Goal: Task Accomplishment & Management: Complete application form

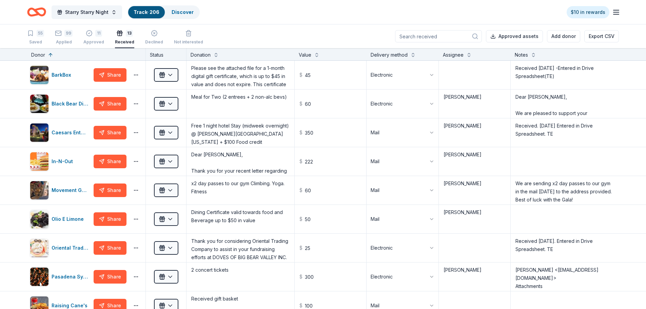
scroll to position [254, 0]
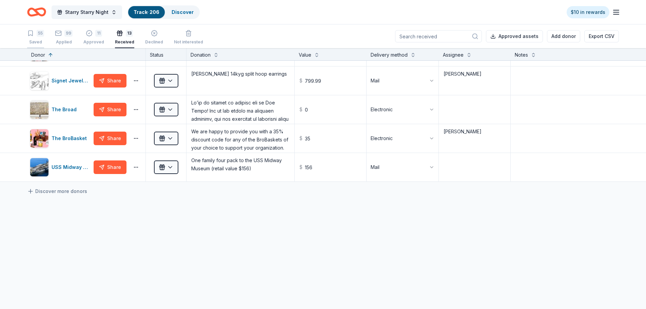
click at [37, 37] on div "55 Saved" at bounding box center [35, 37] width 17 height 15
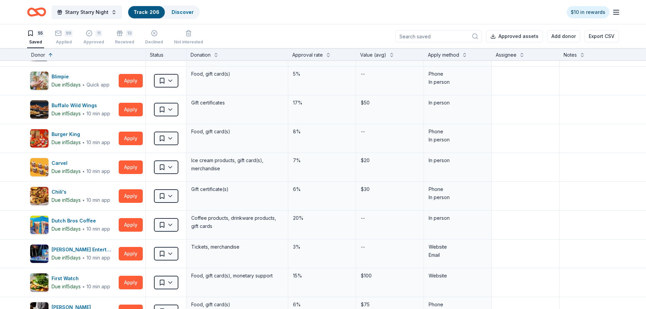
scroll to position [1472, 0]
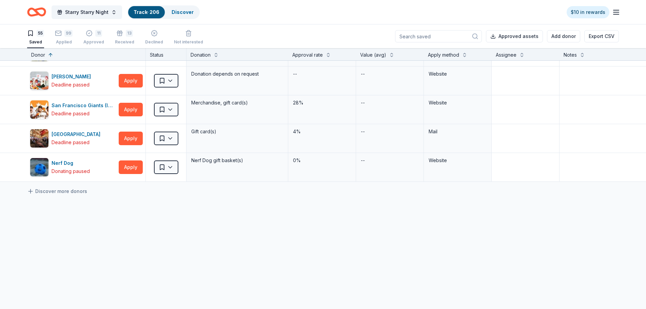
click at [37, 41] on div "Saved" at bounding box center [35, 41] width 17 height 5
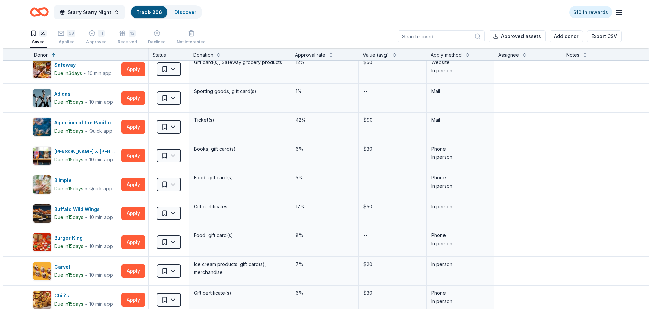
scroll to position [116, 0]
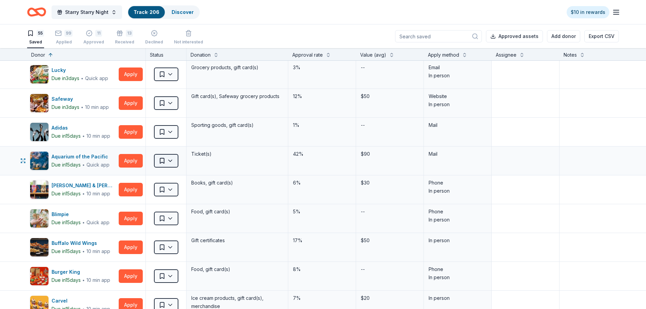
click at [168, 164] on html "Starry Starry Night Track · 206 Discover $10 in rewards 55 Saved 99 Applied 11 …" at bounding box center [323, 154] width 646 height 309
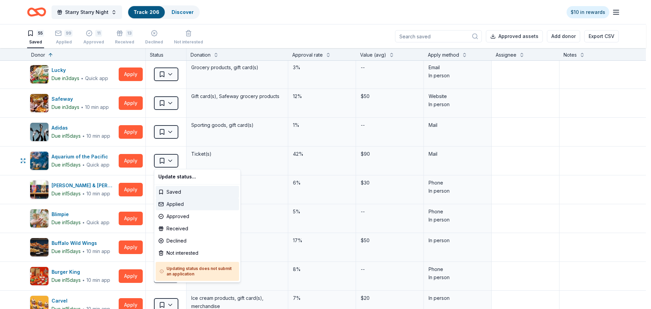
click at [175, 206] on div "Applied" at bounding box center [197, 204] width 83 height 12
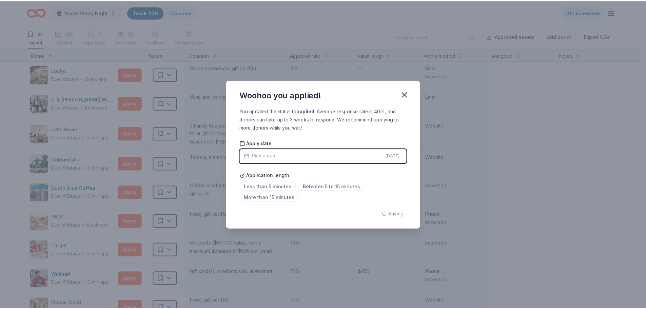
scroll to position [30, 0]
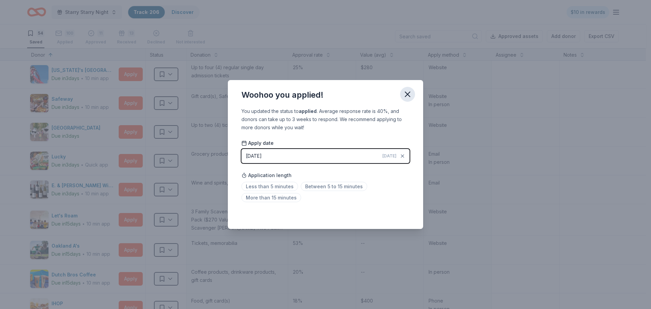
click at [408, 96] on icon "button" at bounding box center [407, 94] width 9 height 9
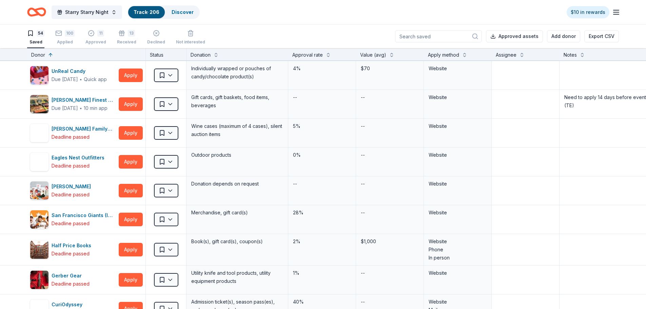
scroll to position [1424, 0]
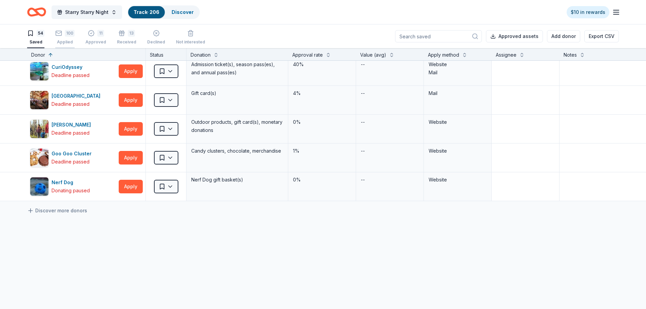
click at [60, 43] on div "Applied" at bounding box center [64, 41] width 19 height 5
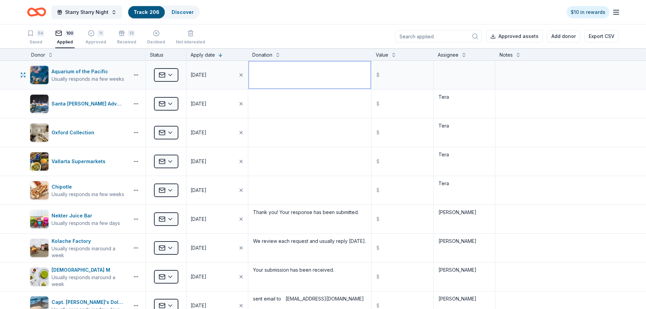
click at [270, 74] on textarea at bounding box center [310, 74] width 122 height 27
click at [277, 70] on textarea "Mailed ouot 8/13" at bounding box center [310, 74] width 122 height 27
click at [455, 70] on textarea at bounding box center [464, 74] width 60 height 27
type textarea "Mailed out 8/13"
type textarea "Tera"
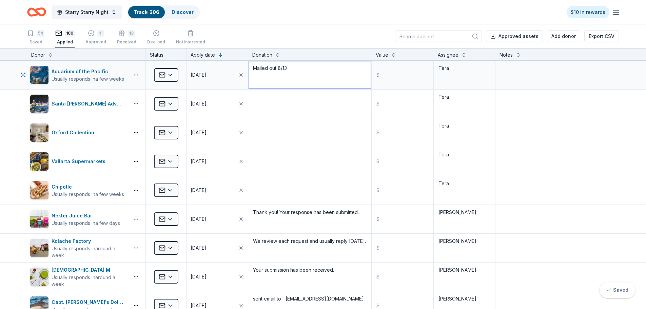
click at [283, 67] on textarea "Mailed out 8/13" at bounding box center [310, 74] width 122 height 27
type textarea "Mailed out 8/13"
click at [512, 71] on textarea at bounding box center [557, 74] width 122 height 27
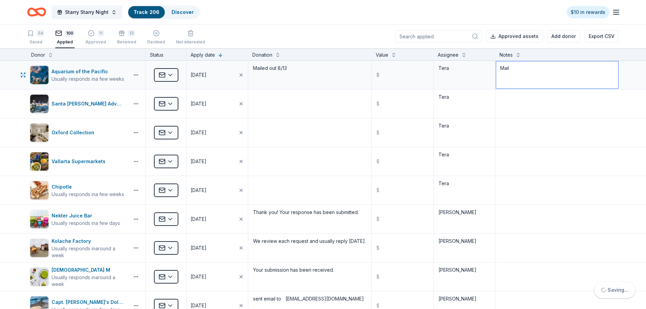
type textarea "Maile"
click at [496, 67] on textarea "Mailed out 8/13/25" at bounding box center [557, 74] width 122 height 27
click at [347, 39] on div "54 Saved 100 Applied 11 Approved 13 Received Declined Not interested Approved a…" at bounding box center [323, 36] width 592 height 24
type textarea "Mail request only. Mailed out 8/13/25"
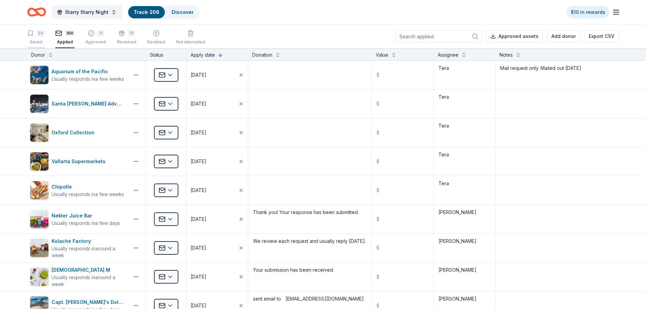
click at [41, 39] on div "54 Saved" at bounding box center [35, 37] width 17 height 15
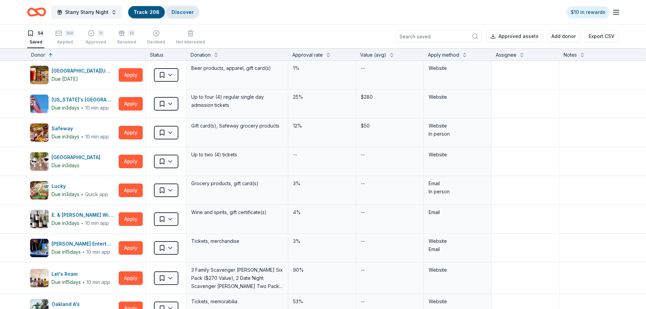
click at [191, 13] on link "Discover" at bounding box center [183, 12] width 22 height 6
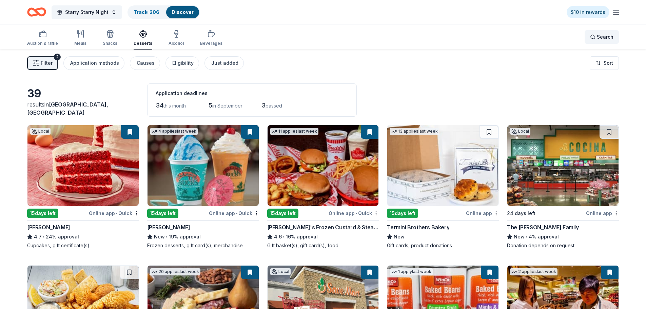
click at [591, 39] on div "Search" at bounding box center [601, 37] width 23 height 8
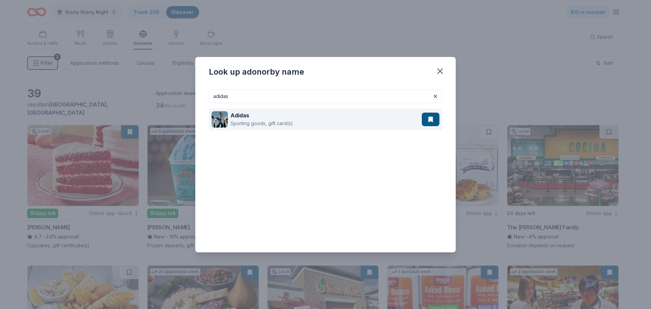
type input "adidas"
click at [254, 121] on div "Sporting goods, gift card(s)" at bounding box center [262, 123] width 62 height 8
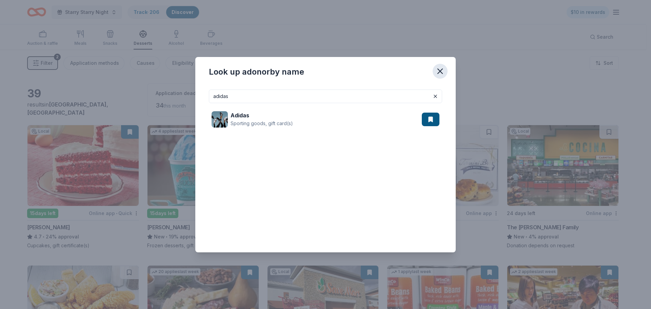
click at [439, 70] on icon "button" at bounding box center [440, 71] width 5 height 5
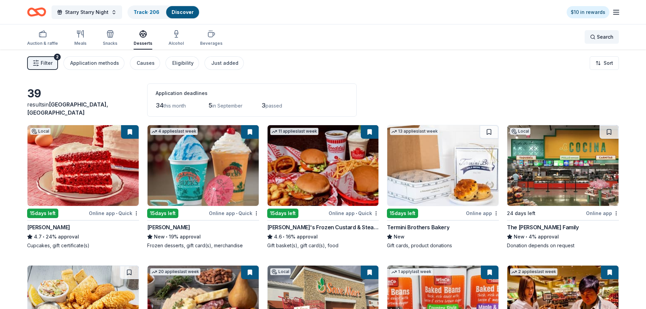
click at [598, 38] on span "Search" at bounding box center [605, 37] width 17 height 8
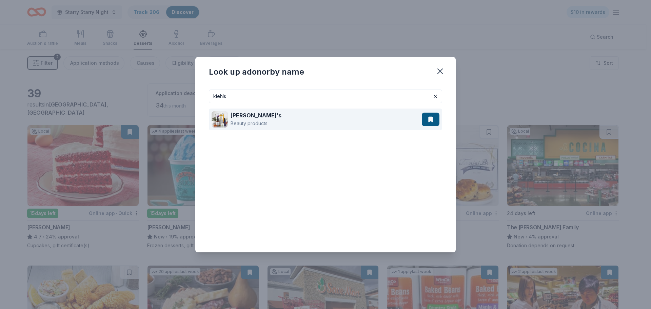
type input "kiehls"
click at [268, 116] on div "Kiehl ' s Beauty products" at bounding box center [317, 120] width 210 height 22
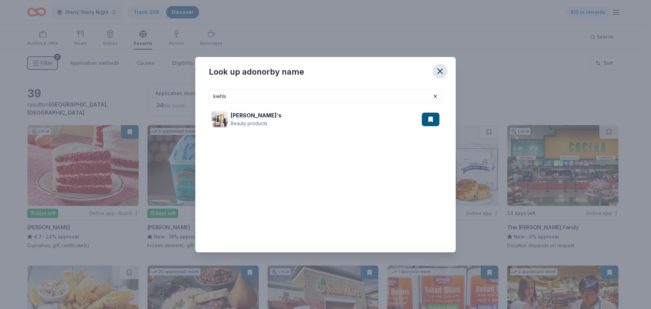
click at [442, 70] on icon "button" at bounding box center [440, 71] width 5 height 5
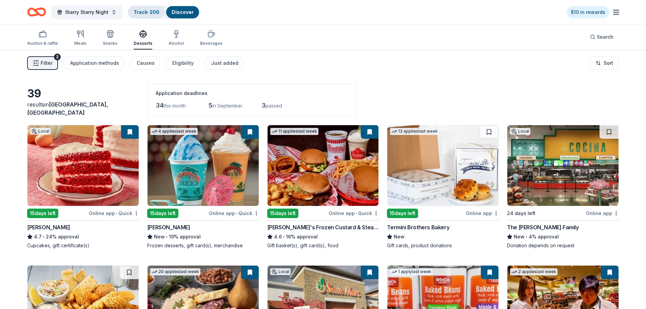
click at [150, 10] on link "Track · 206" at bounding box center [147, 12] width 26 height 6
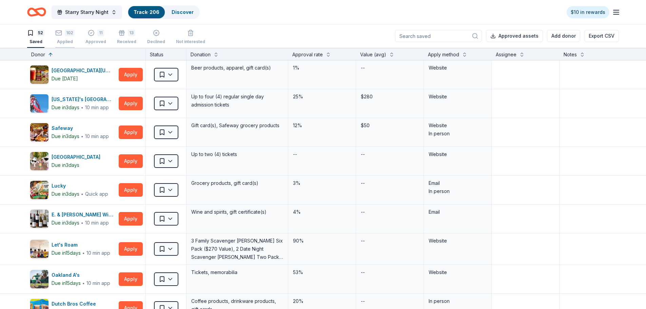
click at [61, 36] on icon "button" at bounding box center [58, 33] width 7 height 7
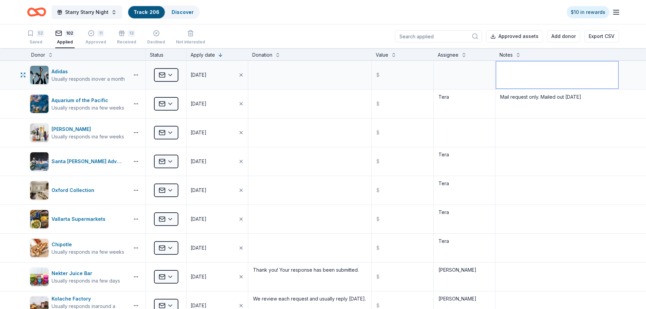
click at [509, 77] on textarea at bounding box center [557, 74] width 122 height 27
click at [507, 95] on textarea "Mail request only. Mailed out [DATE]" at bounding box center [557, 103] width 122 height 27
click at [507, 95] on textarea "Mail request only. Mailed out 8/13/25" at bounding box center [557, 103] width 122 height 27
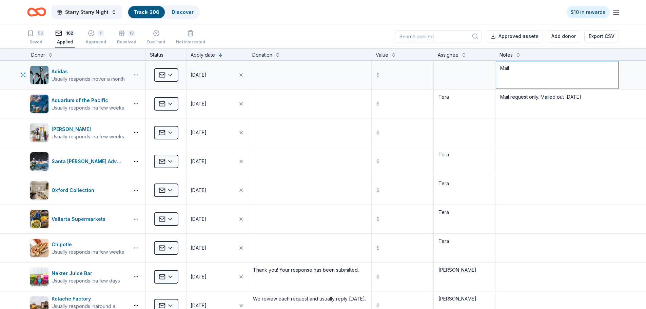
click at [509, 66] on textarea "Mail" at bounding box center [557, 74] width 122 height 27
paste textarea "request only. Mailed out 8/13/25"
type textarea "Mail request only. Mailed out 8/13/25"
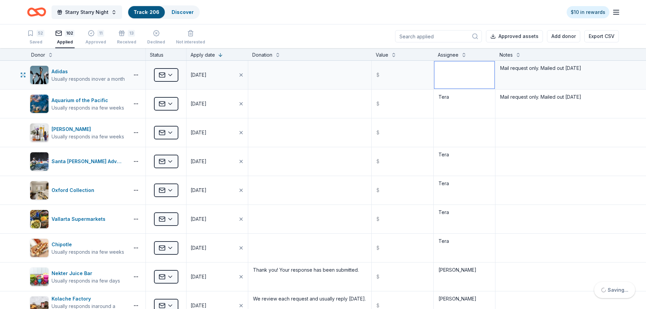
click at [446, 79] on textarea at bounding box center [464, 74] width 60 height 27
type textarea "Tera"
click at [446, 132] on textarea at bounding box center [464, 132] width 60 height 27
type textarea "T"
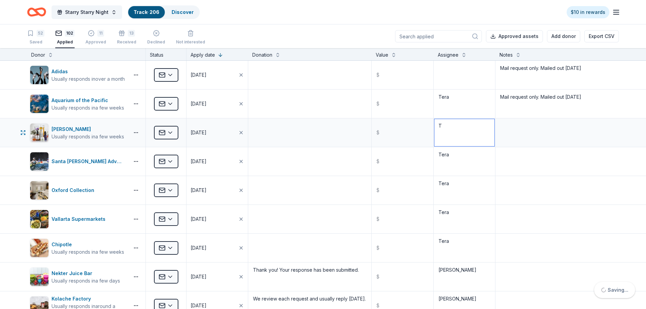
type textarea "Tera"
click at [504, 126] on textarea at bounding box center [557, 132] width 122 height 27
paste textarea "Mail request only. Mailed out 8/13/25"
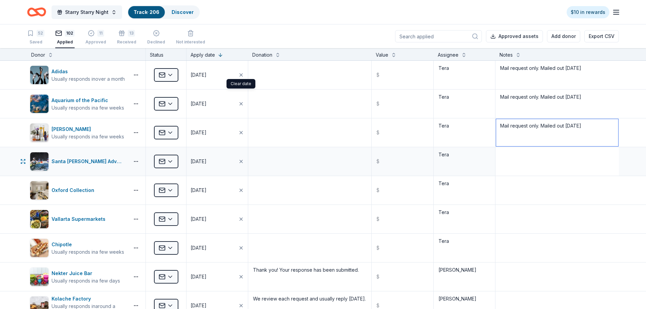
type textarea "Mail request only. Mailed out 8/13/25"
click at [522, 161] on textarea at bounding box center [557, 161] width 122 height 27
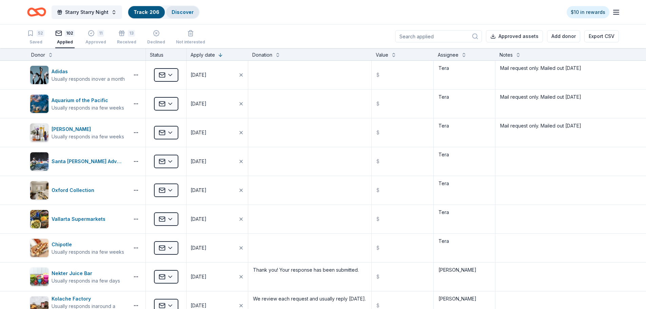
click at [178, 12] on link "Discover" at bounding box center [183, 12] width 22 height 6
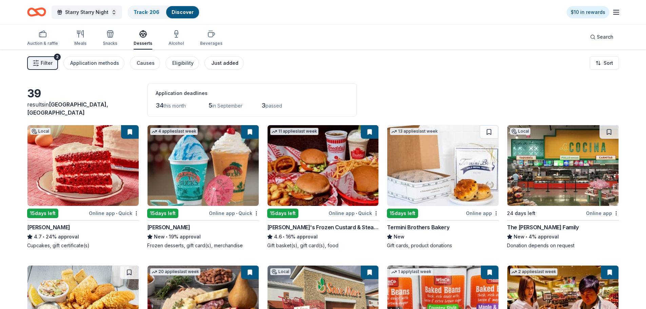
click at [219, 62] on div "Just added" at bounding box center [224, 63] width 27 height 8
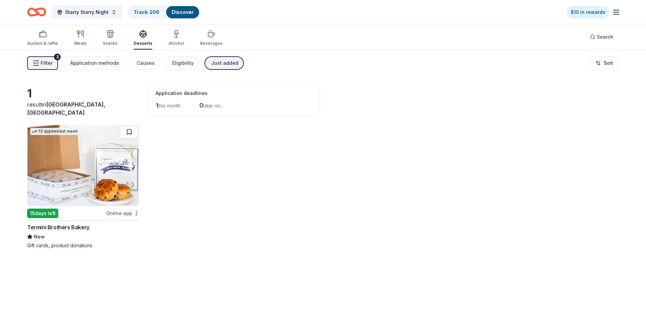
click at [85, 166] on img at bounding box center [82, 165] width 111 height 81
click at [89, 172] on img at bounding box center [82, 165] width 111 height 81
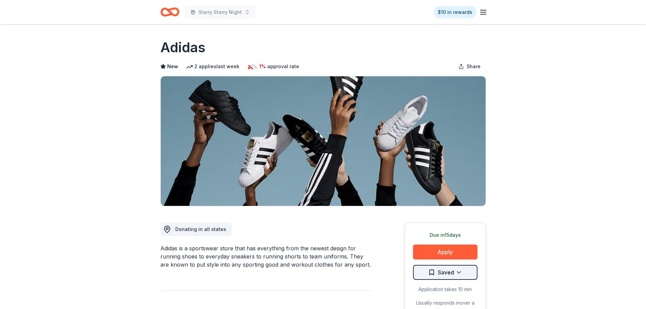
click at [434, 276] on html "Starry Starry Night $10 in rewards Due [DATE] Share Adidas New 2 applies last w…" at bounding box center [323, 154] width 646 height 309
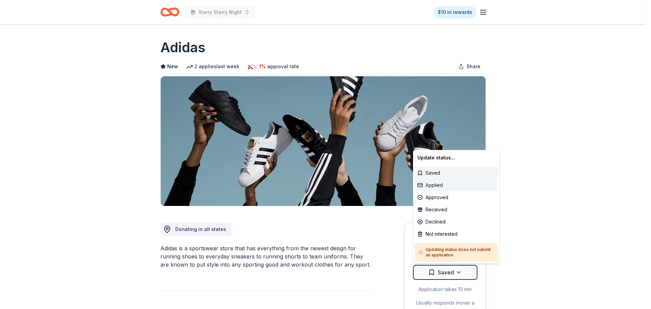
click at [439, 188] on div "Applied" at bounding box center [456, 185] width 83 height 12
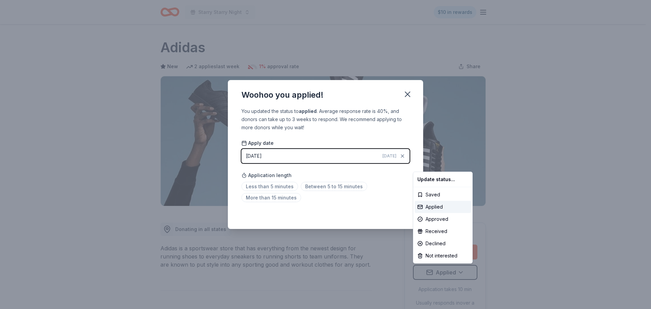
click at [405, 95] on html "Starry Starry Night $10 in rewards Due in 15 days Share Adidas New 2 applies la…" at bounding box center [325, 154] width 651 height 309
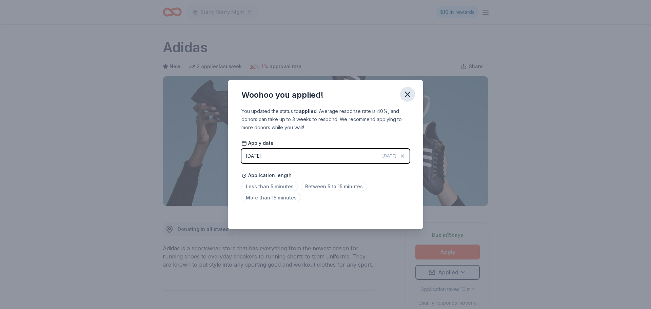
click at [411, 96] on icon "button" at bounding box center [407, 94] width 9 height 9
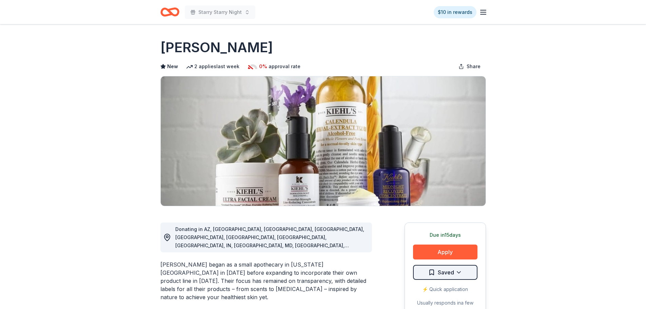
click at [437, 274] on html "Starry Starry Night $10 in rewards Due [DATE] Share [PERSON_NAME] New 2 applies…" at bounding box center [323, 154] width 646 height 309
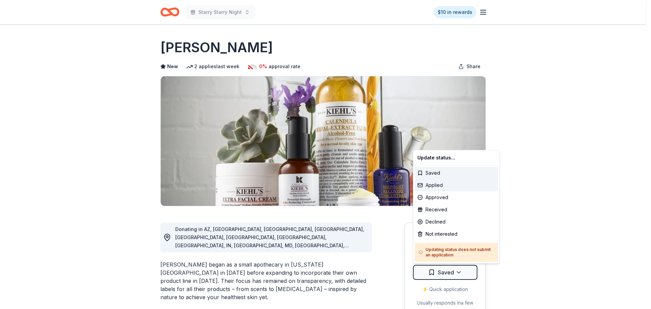
click at [434, 188] on div "Applied" at bounding box center [456, 185] width 83 height 12
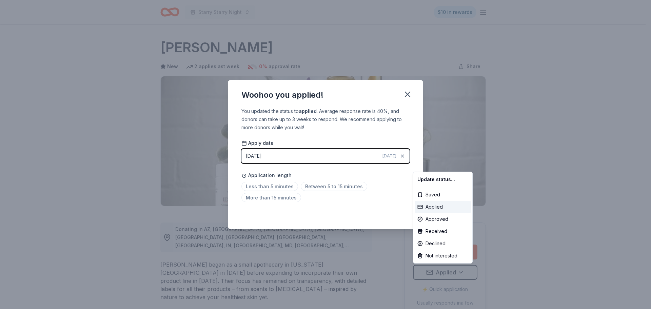
click at [380, 206] on html "Starry Starry Night $10 in rewards Due in 15 days Share Kiehl's New 2 applies l…" at bounding box center [325, 154] width 651 height 309
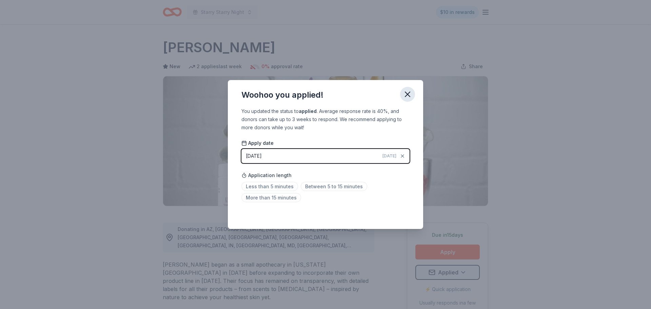
click at [407, 95] on icon "button" at bounding box center [407, 94] width 5 height 5
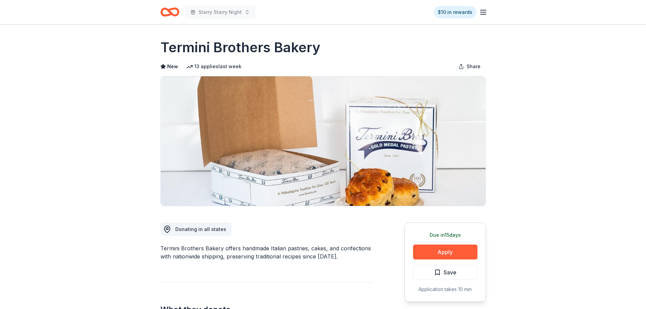
drag, startPoint x: 159, startPoint y: 50, endPoint x: 258, endPoint y: 51, distance: 99.0
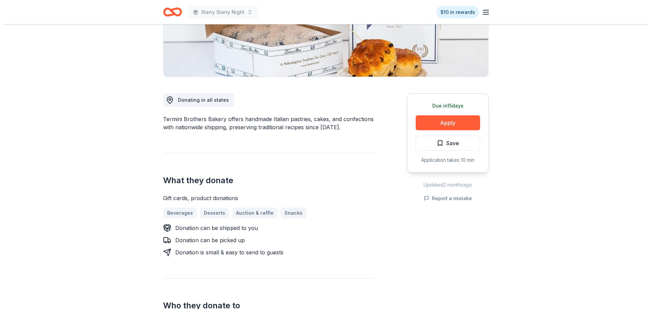
scroll to position [102, 0]
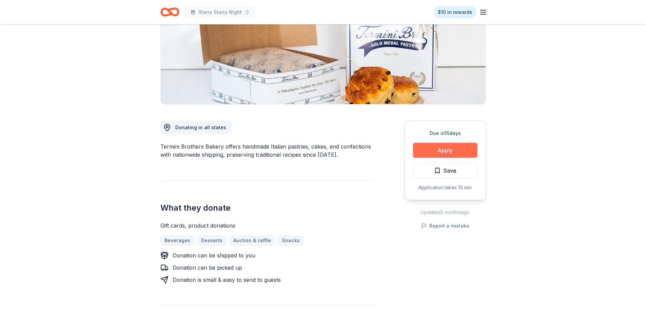
click at [447, 152] on button "Apply" at bounding box center [445, 150] width 64 height 15
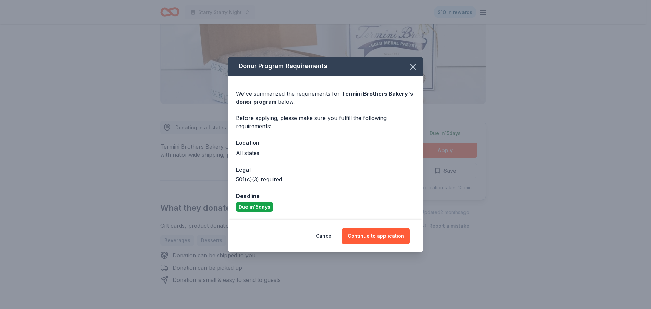
click at [358, 226] on div "Cancel Continue to application" at bounding box center [325, 236] width 195 height 33
click at [361, 231] on button "Continue to application" at bounding box center [375, 236] width 67 height 16
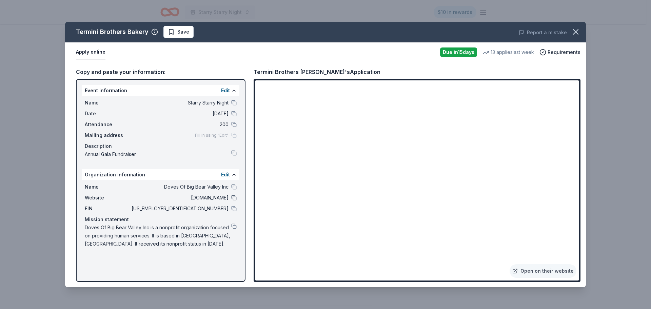
click at [231, 198] on button at bounding box center [233, 197] width 5 height 5
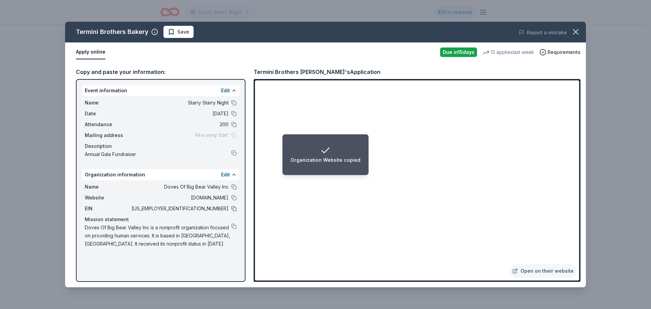
click at [236, 210] on button at bounding box center [233, 208] width 5 height 5
click at [234, 225] on button at bounding box center [233, 225] width 5 height 5
click at [234, 226] on button at bounding box center [233, 225] width 5 height 5
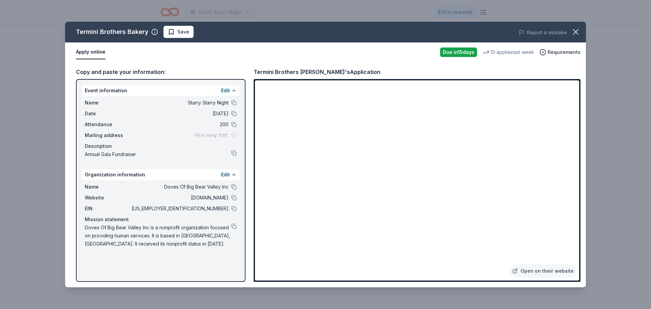
click at [166, 30] on button "Save" at bounding box center [178, 32] width 30 height 12
click at [185, 32] on html "Starry Starry Night $10 in rewards Due in 15 days Share Termini Brothers Bakery…" at bounding box center [325, 52] width 651 height 309
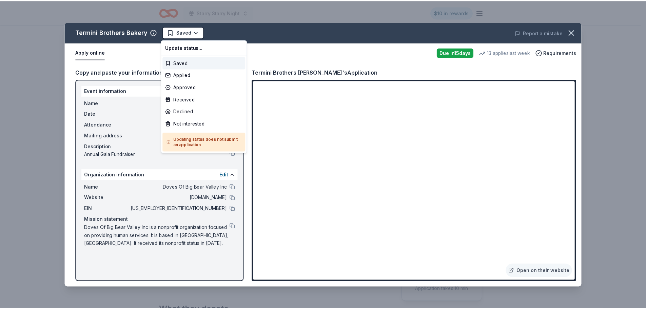
scroll to position [0, 0]
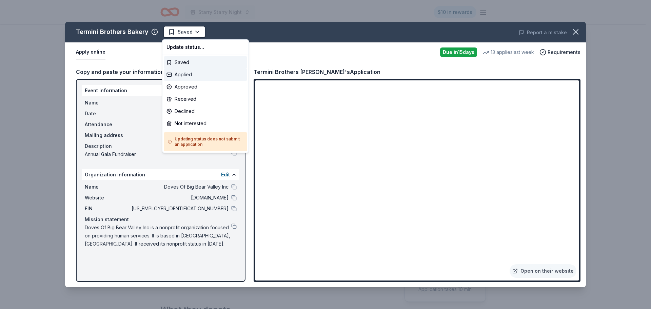
click at [188, 79] on div "Applied" at bounding box center [205, 74] width 83 height 12
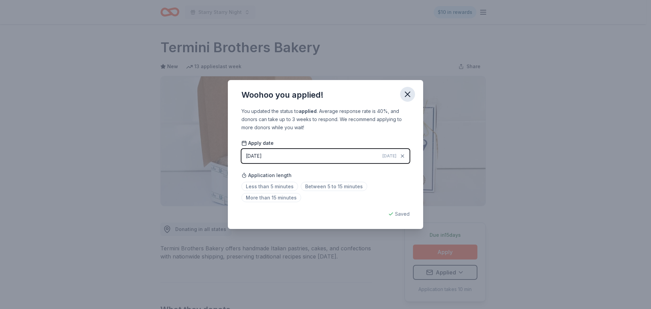
click at [408, 98] on icon "button" at bounding box center [407, 94] width 9 height 9
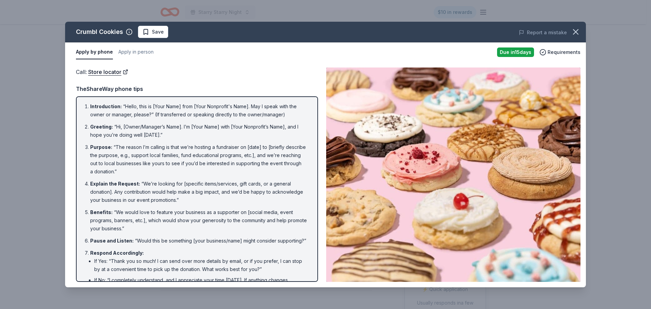
scroll to position [170, 0]
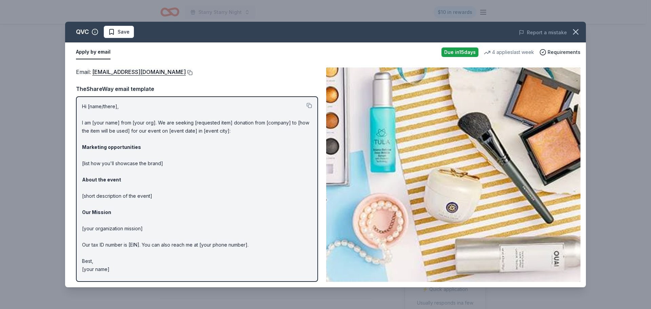
click at [186, 74] on button at bounding box center [189, 72] width 7 height 5
click at [119, 33] on span "Save" at bounding box center [124, 32] width 12 height 8
click at [129, 35] on html "Starry Starry Night $10 in rewards Due [DATE] Share QVC New • 1 reviews 4 appli…" at bounding box center [325, 154] width 651 height 309
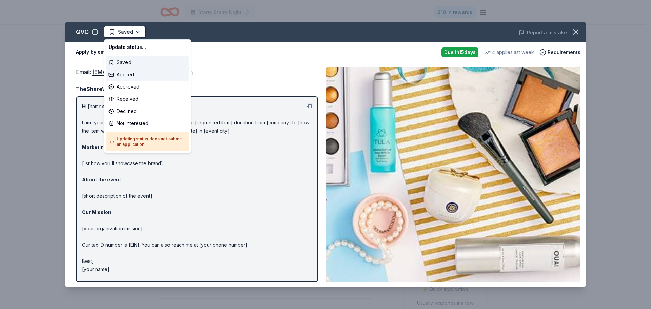
click at [130, 75] on div "Applied" at bounding box center [147, 74] width 83 height 12
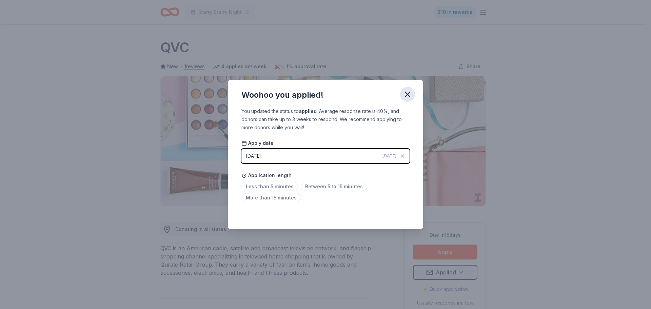
click at [409, 93] on icon "button" at bounding box center [407, 94] width 5 height 5
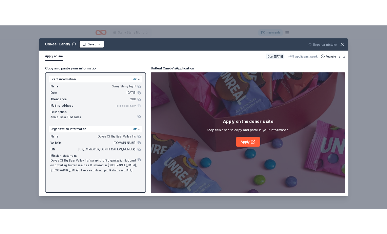
scroll to position [102, 0]
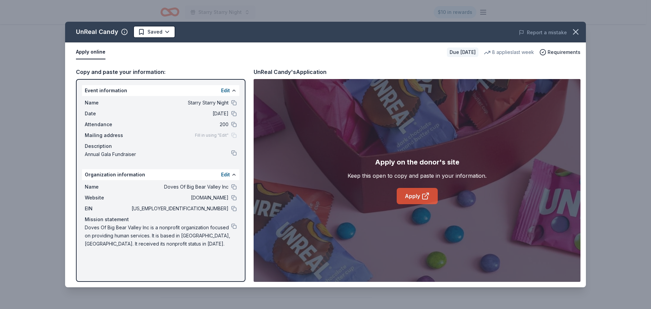
click at [415, 197] on link "Apply" at bounding box center [417, 196] width 41 height 16
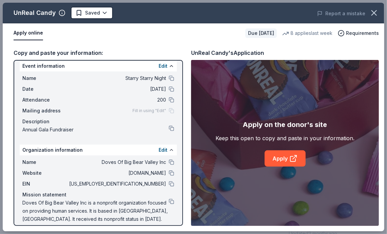
scroll to position [11, 0]
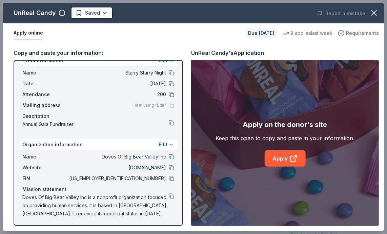
click at [350, 33] on span "Requirements" at bounding box center [362, 33] width 33 height 8
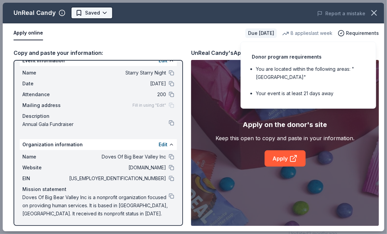
click at [96, 16] on body "Starry Starry Night $10 in rewards Due in 24 days Share UnReal Candy 4.0 • 4 re…" at bounding box center [191, 15] width 382 height 234
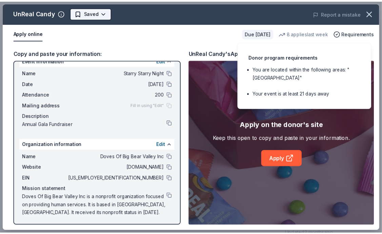
scroll to position [0, 0]
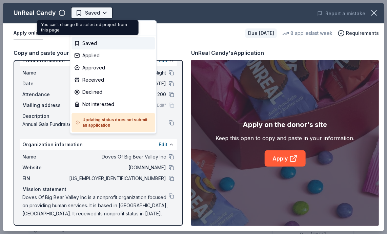
click at [97, 16] on body "Starry Starry Night Saved Apply Due in 24 days Share UnReal Candy 4.0 • 4 revie…" at bounding box center [191, 117] width 382 height 234
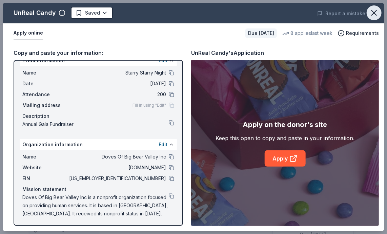
click at [373, 13] on icon "button" at bounding box center [374, 12] width 9 height 9
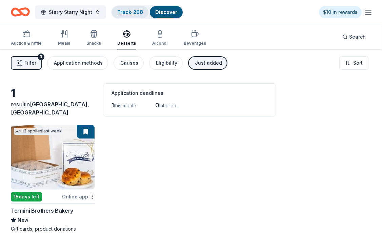
click at [127, 13] on link "Track · 208" at bounding box center [130, 12] width 26 height 6
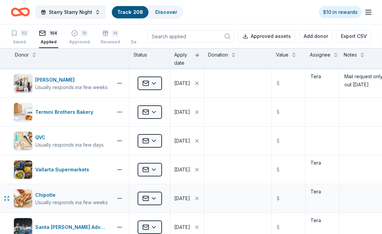
scroll to position [136, 0]
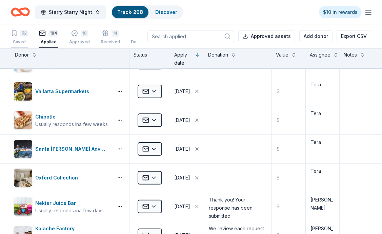
click at [20, 35] on div "52" at bounding box center [19, 33] width 17 height 7
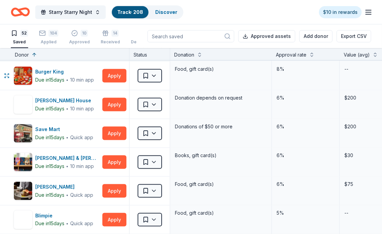
scroll to position [1017, 0]
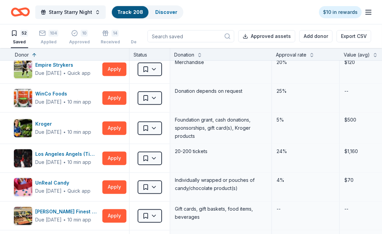
click at [196, 37] on input at bounding box center [191, 36] width 87 height 12
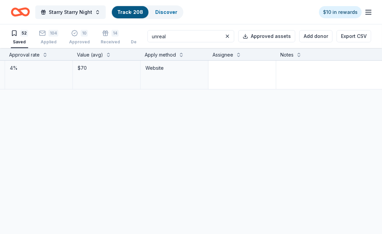
scroll to position [0, 268]
type input "unreal"
click at [302, 69] on textarea at bounding box center [326, 74] width 100 height 27
click at [183, 135] on div "UnReal Candy Due in 24 days ∙ Quick app Apply Saved Individually wrapped or pou…" at bounding box center [60, 139] width 656 height 156
type textarea "Fill out September 1, 2025"
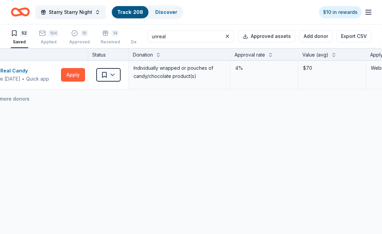
scroll to position [0, 0]
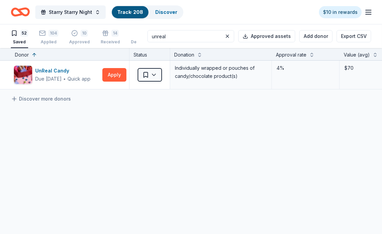
click at [21, 32] on div "52" at bounding box center [24, 33] width 8 height 7
click at [44, 39] on div "Applied" at bounding box center [48, 41] width 19 height 5
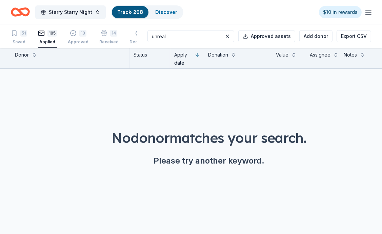
click at [207, 38] on input "unreal" at bounding box center [191, 36] width 87 height 12
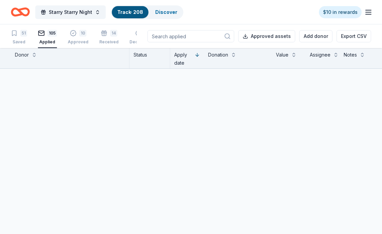
click at [47, 39] on div "105 Applied" at bounding box center [47, 37] width 19 height 15
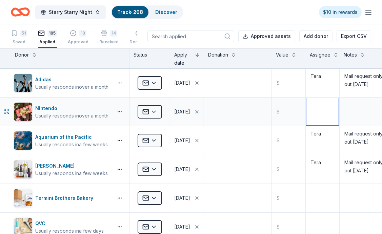
click at [319, 114] on textarea at bounding box center [323, 111] width 32 height 27
type textarea "Tera"
click at [357, 113] on textarea at bounding box center [373, 111] width 66 height 27
type textarea "Email"
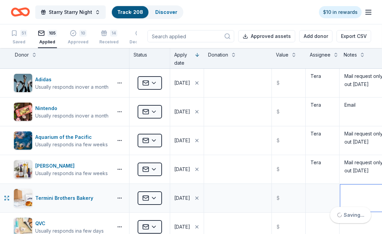
click at [346, 190] on textarea at bounding box center [373, 198] width 66 height 27
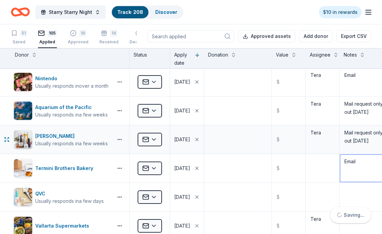
scroll to position [34, 0]
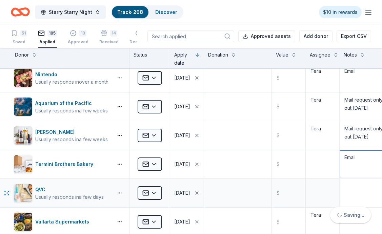
type textarea "Email"
click at [351, 191] on textarea at bounding box center [373, 193] width 66 height 27
type textarea "Email"
click at [360, 73] on textarea "Email" at bounding box center [373, 77] width 66 height 27
type textarea "Emailed"
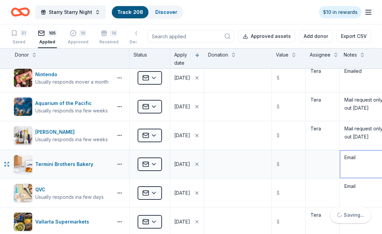
click at [357, 158] on textarea "Email" at bounding box center [373, 164] width 66 height 27
type textarea "Emailed"
click at [359, 187] on textarea "Email" at bounding box center [373, 193] width 66 height 27
type textarea "Emailed"
click at [324, 165] on textarea at bounding box center [323, 164] width 32 height 27
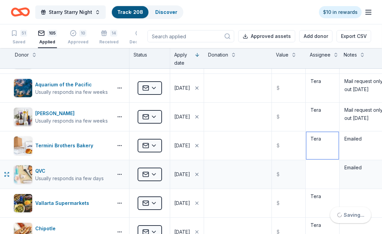
scroll to position [68, 0]
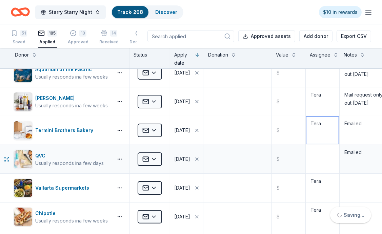
type textarea "Tera"
click at [322, 160] on textarea at bounding box center [323, 159] width 32 height 27
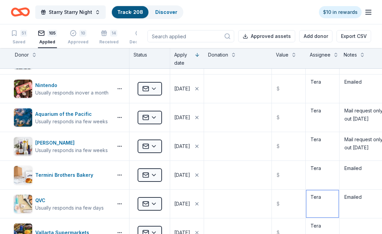
scroll to position [0, 0]
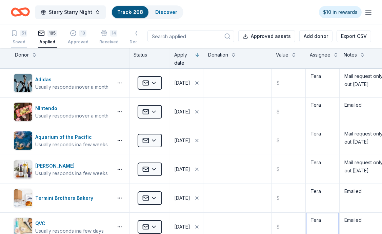
type textarea "Tera"
click at [21, 37] on div "51 Saved" at bounding box center [19, 37] width 16 height 15
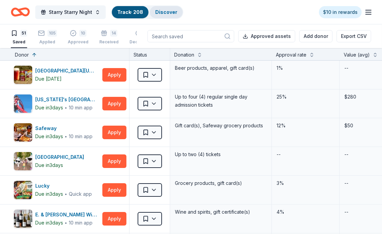
click at [158, 10] on link "Discover" at bounding box center [166, 12] width 22 height 6
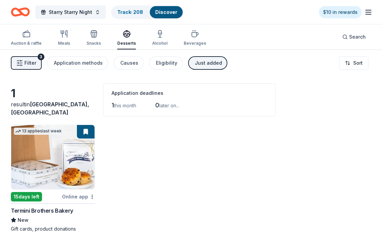
click at [203, 65] on div "Just added" at bounding box center [208, 63] width 27 height 8
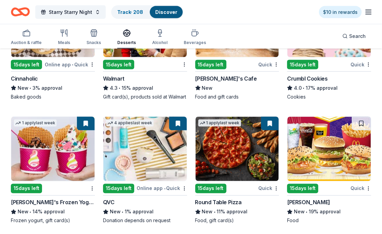
scroll to position [947, 0]
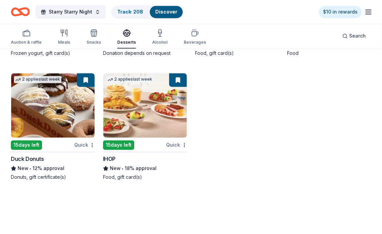
click at [332, 226] on img at bounding box center [329, 236] width 83 height 64
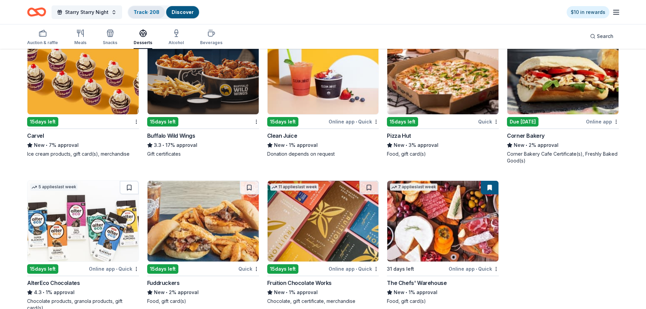
click at [138, 13] on link "Track · 208" at bounding box center [147, 12] width 26 height 6
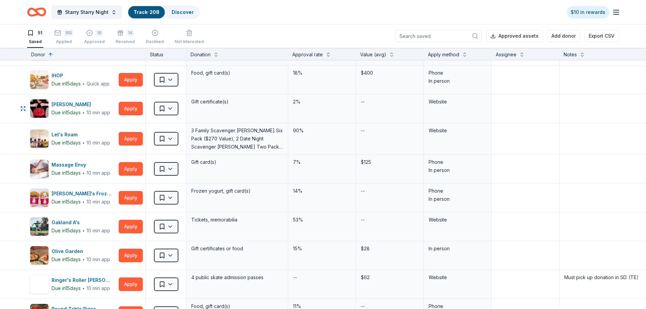
scroll to position [576, 0]
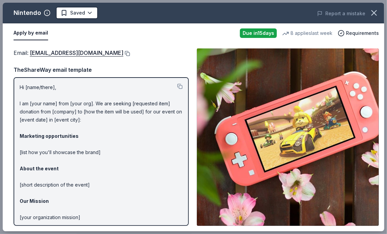
click at [130, 51] on button at bounding box center [126, 53] width 7 height 5
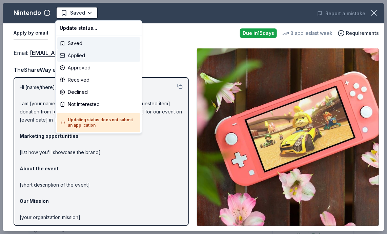
click at [87, 52] on div "Applied" at bounding box center [98, 56] width 83 height 12
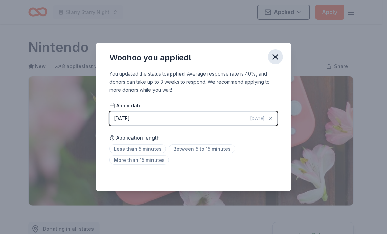
click at [278, 58] on icon "button" at bounding box center [275, 56] width 9 height 9
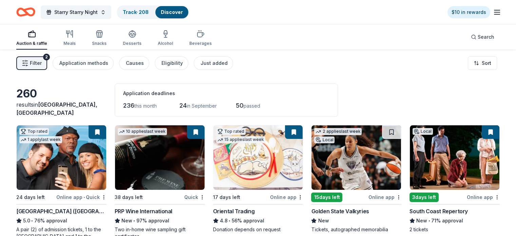
click at [142, 107] on span "this month" at bounding box center [145, 106] width 22 height 6
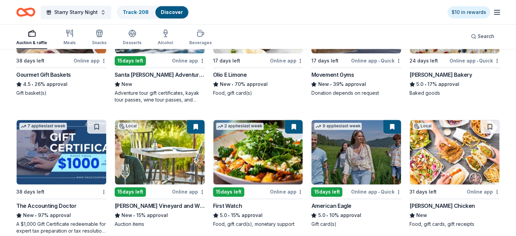
scroll to position [960, 0]
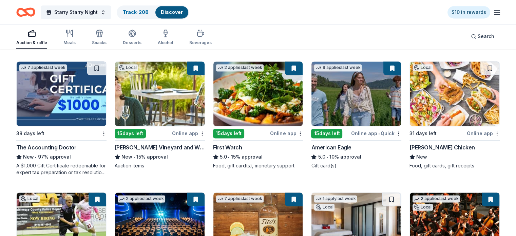
click at [80, 123] on img at bounding box center [62, 93] width 90 height 64
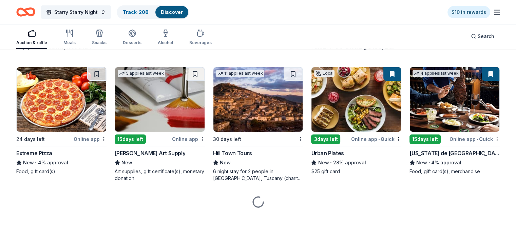
scroll to position [2261, 0]
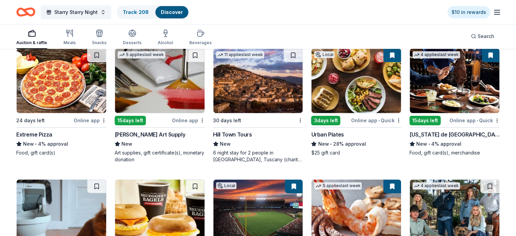
click at [146, 138] on div "[PERSON_NAME] Art Supply" at bounding box center [150, 134] width 71 height 8
click at [139, 11] on link "Track · 209" at bounding box center [136, 12] width 26 height 6
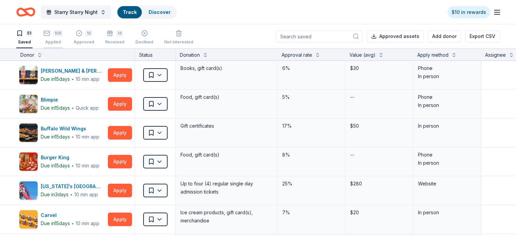
click at [63, 38] on div "106 Applied" at bounding box center [52, 37] width 19 height 15
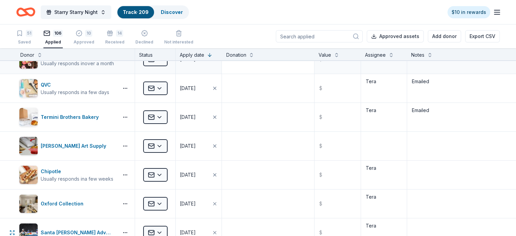
scroll to position [102, 0]
click at [378, 143] on textarea at bounding box center [383, 146] width 44 height 27
type textarea "Tera"
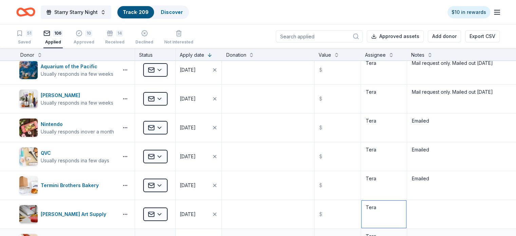
scroll to position [0, 0]
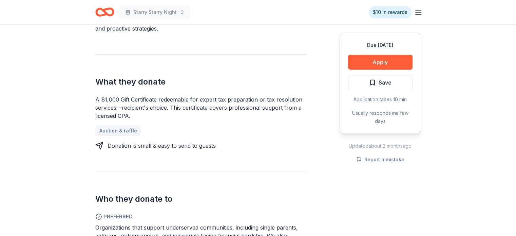
scroll to position [339, 0]
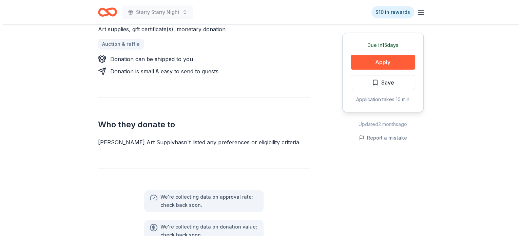
scroll to position [373, 0]
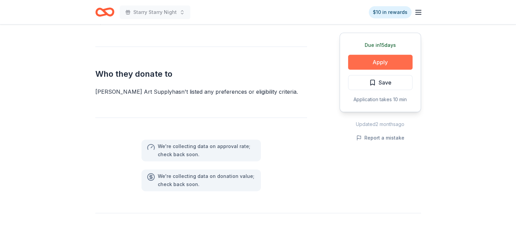
click at [377, 66] on button "Apply" at bounding box center [380, 62] width 64 height 15
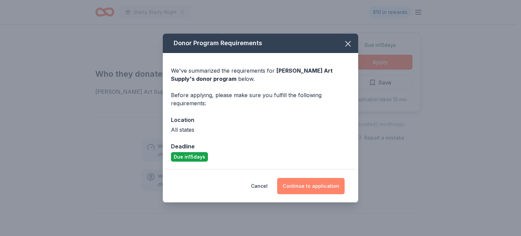
click at [310, 183] on button "Continue to application" at bounding box center [310, 186] width 67 height 16
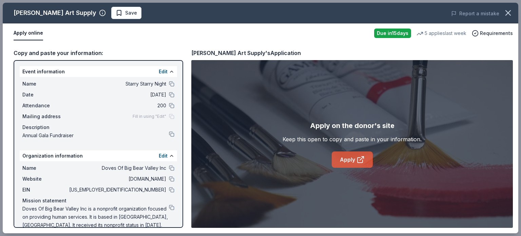
click at [353, 162] on link "Apply" at bounding box center [352, 159] width 41 height 16
click at [125, 15] on span "Save" at bounding box center [131, 13] width 12 height 8
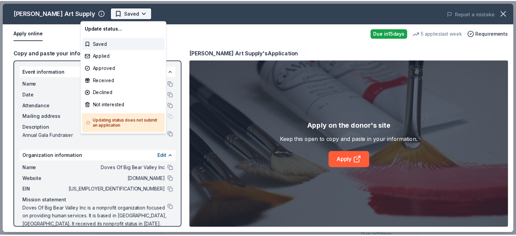
scroll to position [0, 0]
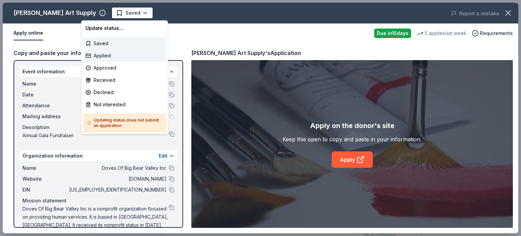
click at [105, 54] on div "Applied" at bounding box center [124, 56] width 83 height 12
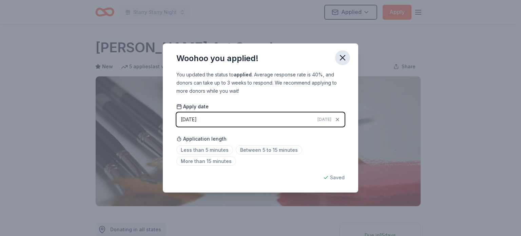
click at [342, 58] on icon "button" at bounding box center [342, 57] width 9 height 9
